Goal: Task Accomplishment & Management: Manage account settings

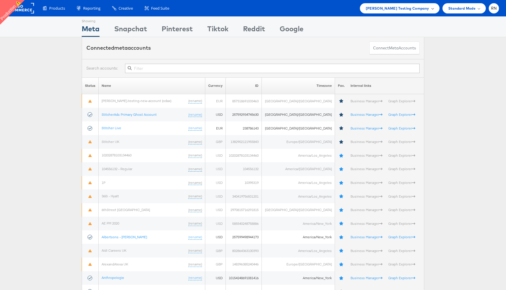
click at [421, 8] on span "Colin Clarke Testing Company" at bounding box center [398, 8] width 64 height 6
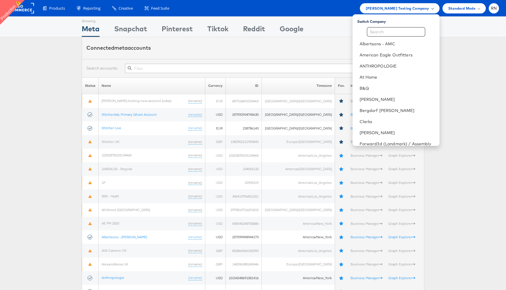
click at [421, 8] on span "[PERSON_NAME] Testing Company" at bounding box center [398, 8] width 64 height 6
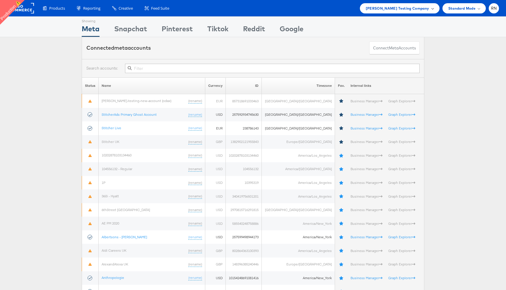
click at [421, 8] on span "Colin Clarke Testing Company" at bounding box center [398, 8] width 64 height 6
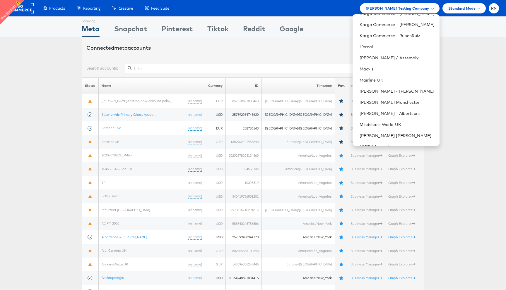
scroll to position [316, 0]
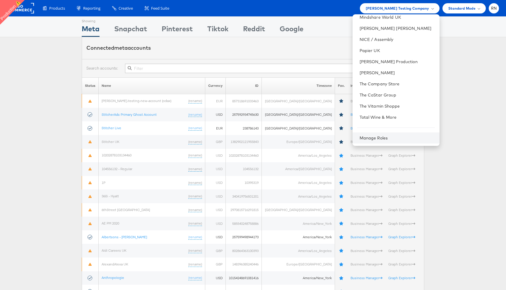
click at [388, 135] on div "Manage Roles" at bounding box center [395, 138] width 87 height 11
click at [383, 134] on div "Manage Roles" at bounding box center [395, 138] width 87 height 11
click at [379, 139] on link "Manage Roles" at bounding box center [373, 137] width 28 height 5
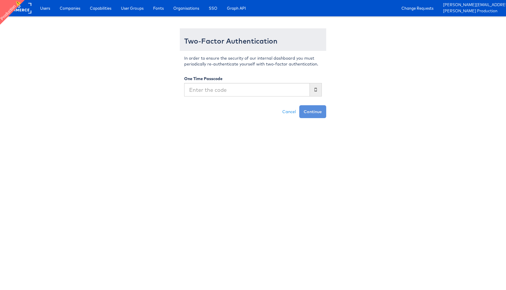
click at [229, 93] on input "text" at bounding box center [247, 89] width 126 height 13
type input "969276"
click at [299, 105] on button "Continue" at bounding box center [312, 111] width 27 height 13
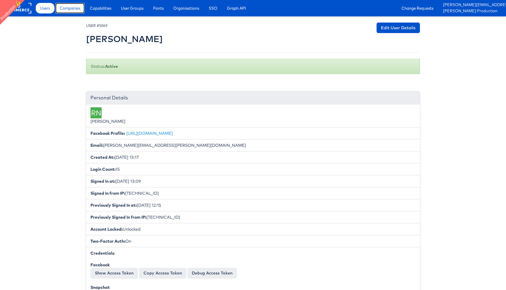
click at [69, 5] on span "Companies" at bounding box center [70, 8] width 20 height 6
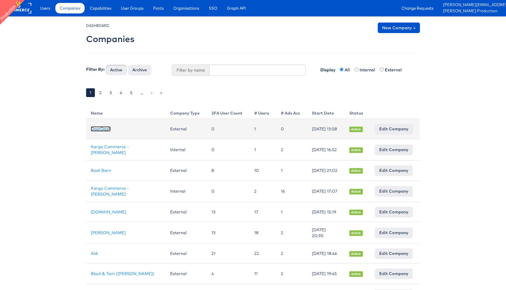
click at [102, 129] on link "DoorDash" at bounding box center [101, 128] width 20 height 5
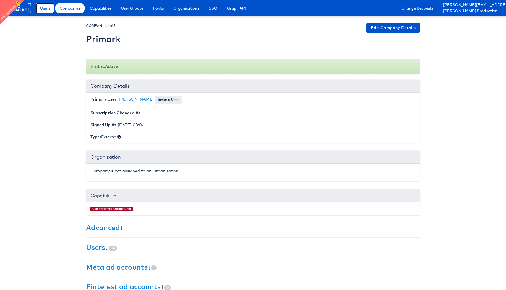
click at [46, 8] on span "Users" at bounding box center [45, 8] width 10 height 6
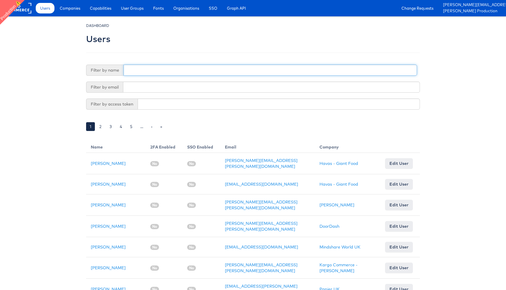
click at [144, 73] on input "text" at bounding box center [269, 70] width 293 height 11
type input "rupali"
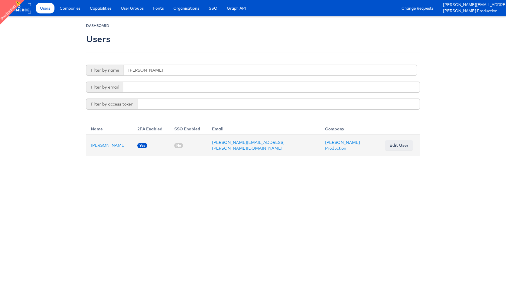
click at [113, 148] on td "Rupali Narkhede" at bounding box center [109, 145] width 47 height 21
click at [113, 145] on link "Rupali Narkhede" at bounding box center [108, 145] width 35 height 5
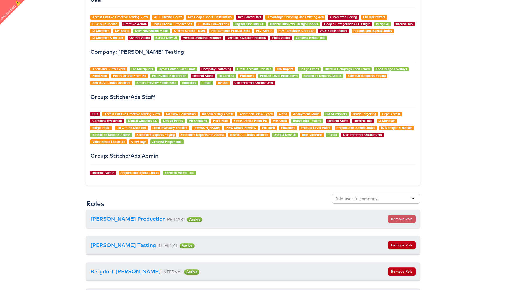
scroll to position [569, 0]
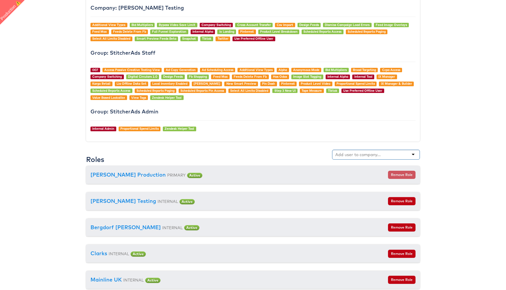
click at [365, 152] on input "text" at bounding box center [358, 155] width 46 height 6
type input "prima"
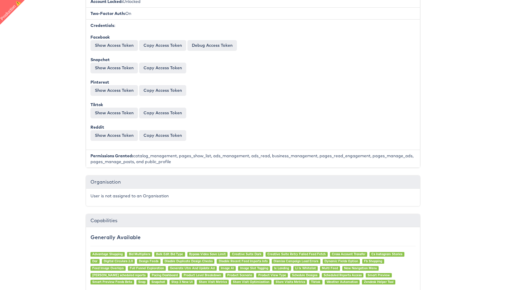
scroll to position [0, 0]
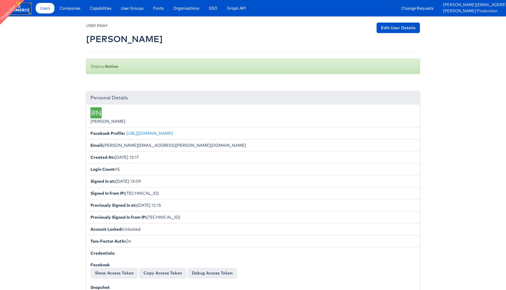
click at [24, 11] on rect at bounding box center [17, 8] width 27 height 11
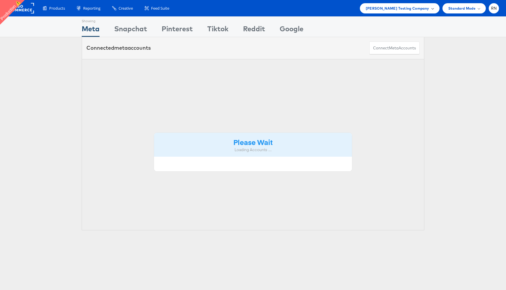
click at [405, 8] on span "[PERSON_NAME] Testing Company" at bounding box center [398, 8] width 64 height 6
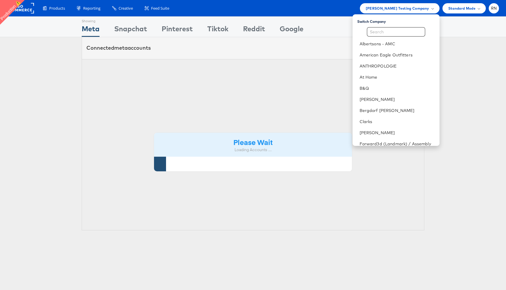
click at [395, 31] on input "text" at bounding box center [396, 31] width 58 height 9
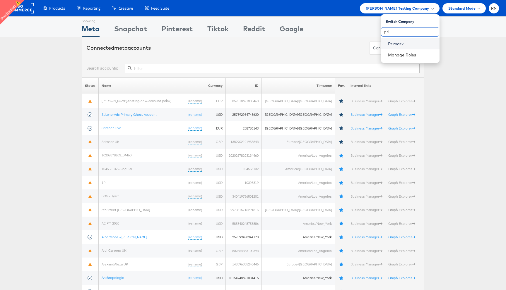
type input "pri"
click at [394, 43] on link "Primark" at bounding box center [411, 44] width 47 height 6
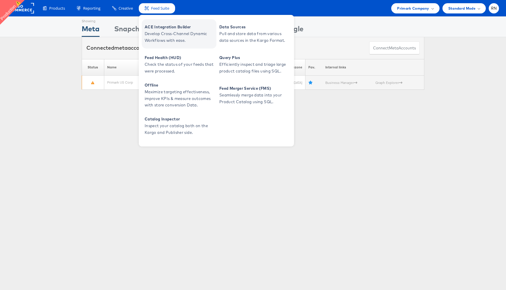
click at [161, 28] on span "ACE Integration Builder" at bounding box center [180, 27] width 70 height 7
